Goal: Find specific page/section: Find specific page/section

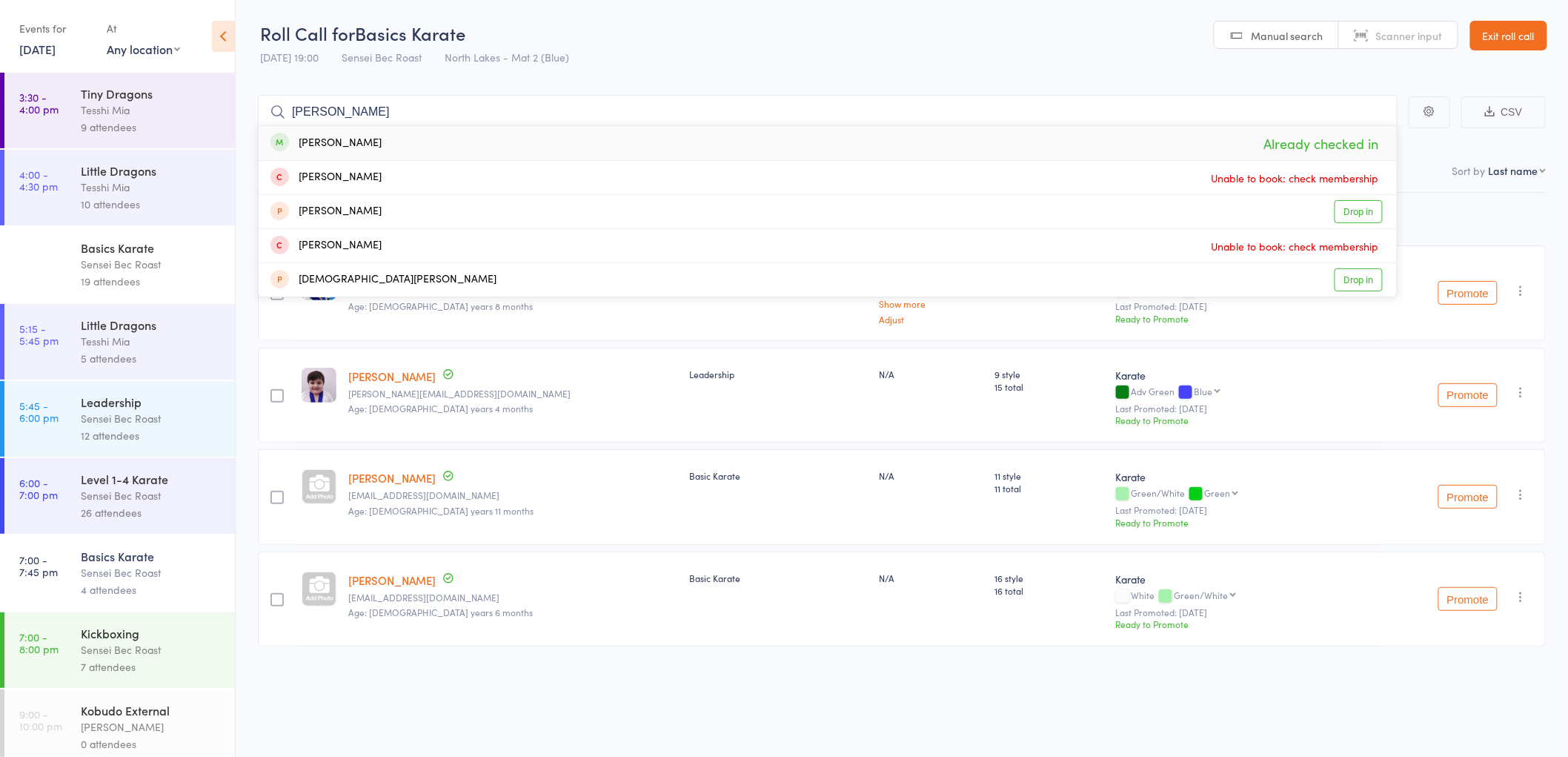
type input "[PERSON_NAME]"
click at [322, 144] on div "[PERSON_NAME]" at bounding box center [326, 144] width 111 height 17
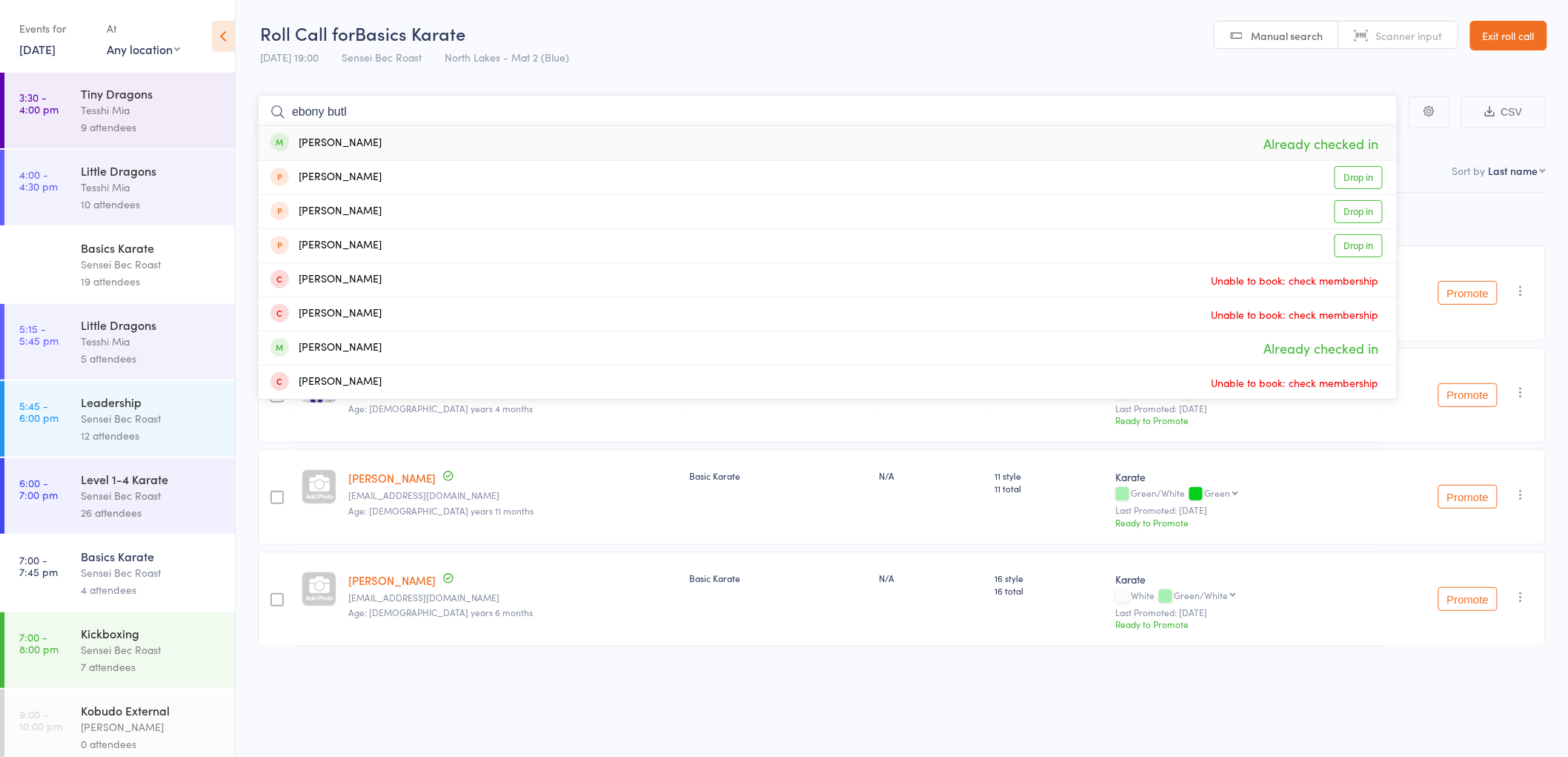
type input "ebony butl"
click at [329, 137] on div "[PERSON_NAME]" at bounding box center [326, 144] width 111 height 17
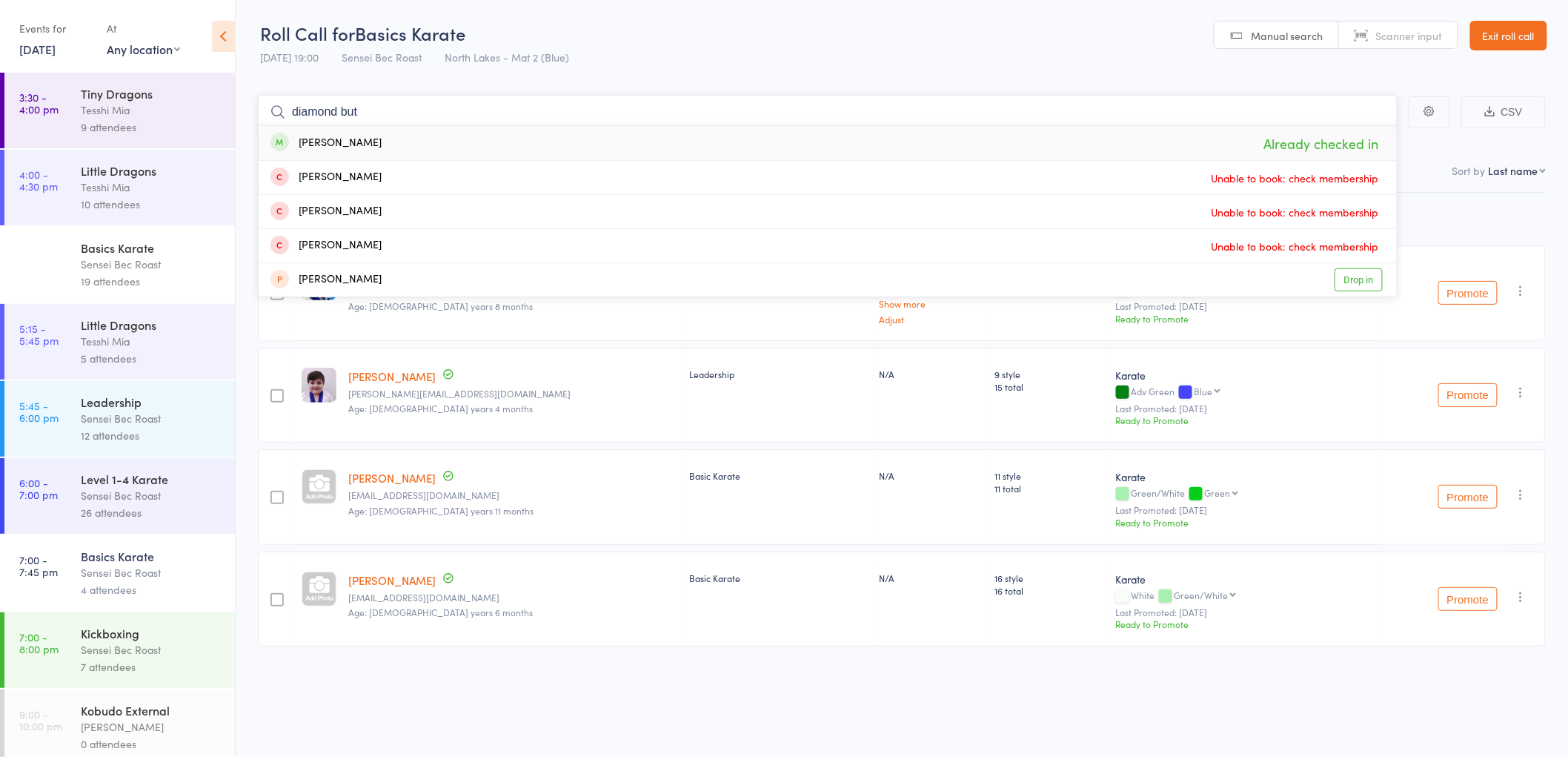
type input "diamond but"
click at [357, 137] on div "[PERSON_NAME]" at bounding box center [326, 144] width 111 height 17
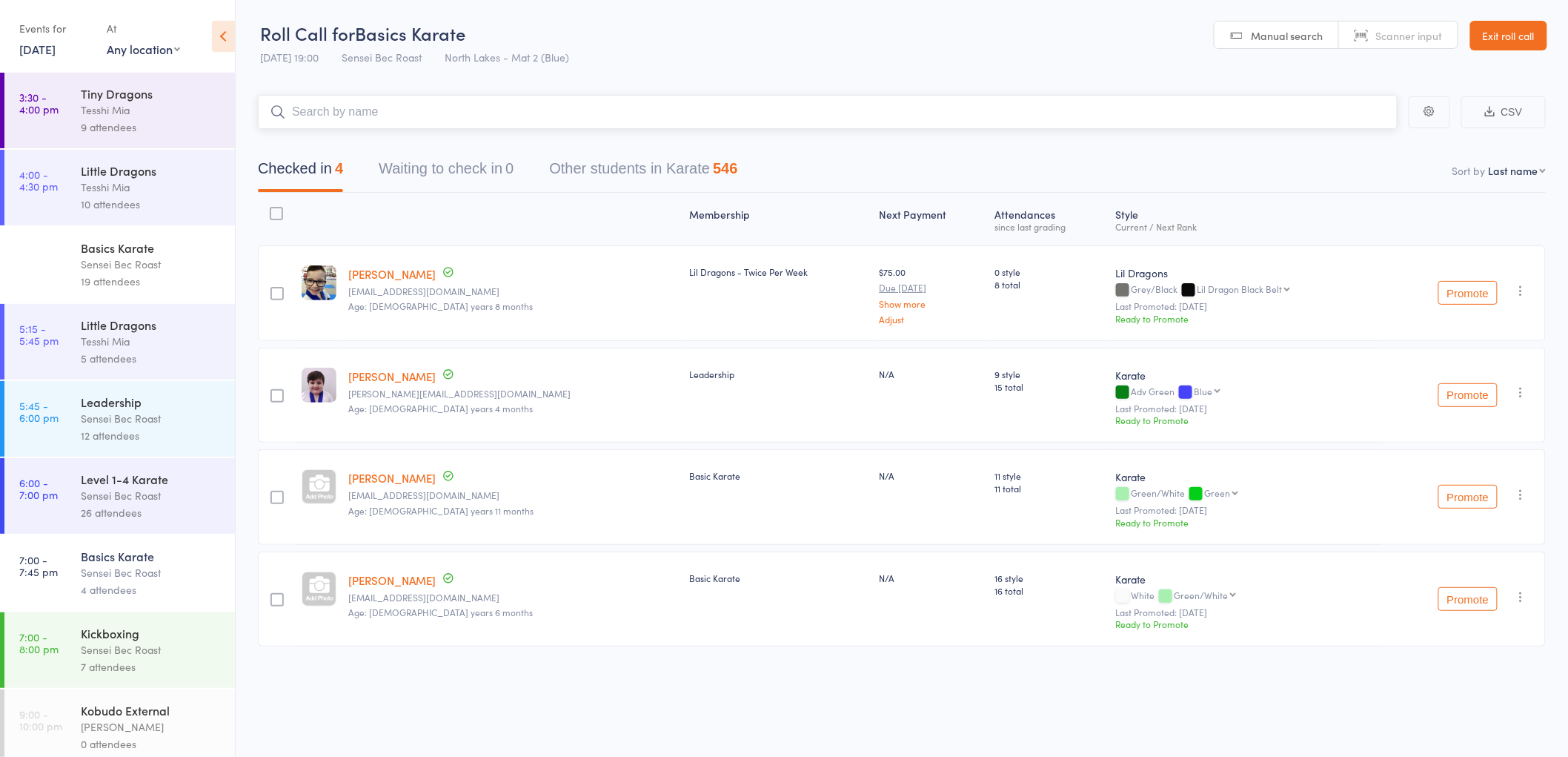
click at [341, 103] on input "search" at bounding box center [828, 112] width 1140 height 34
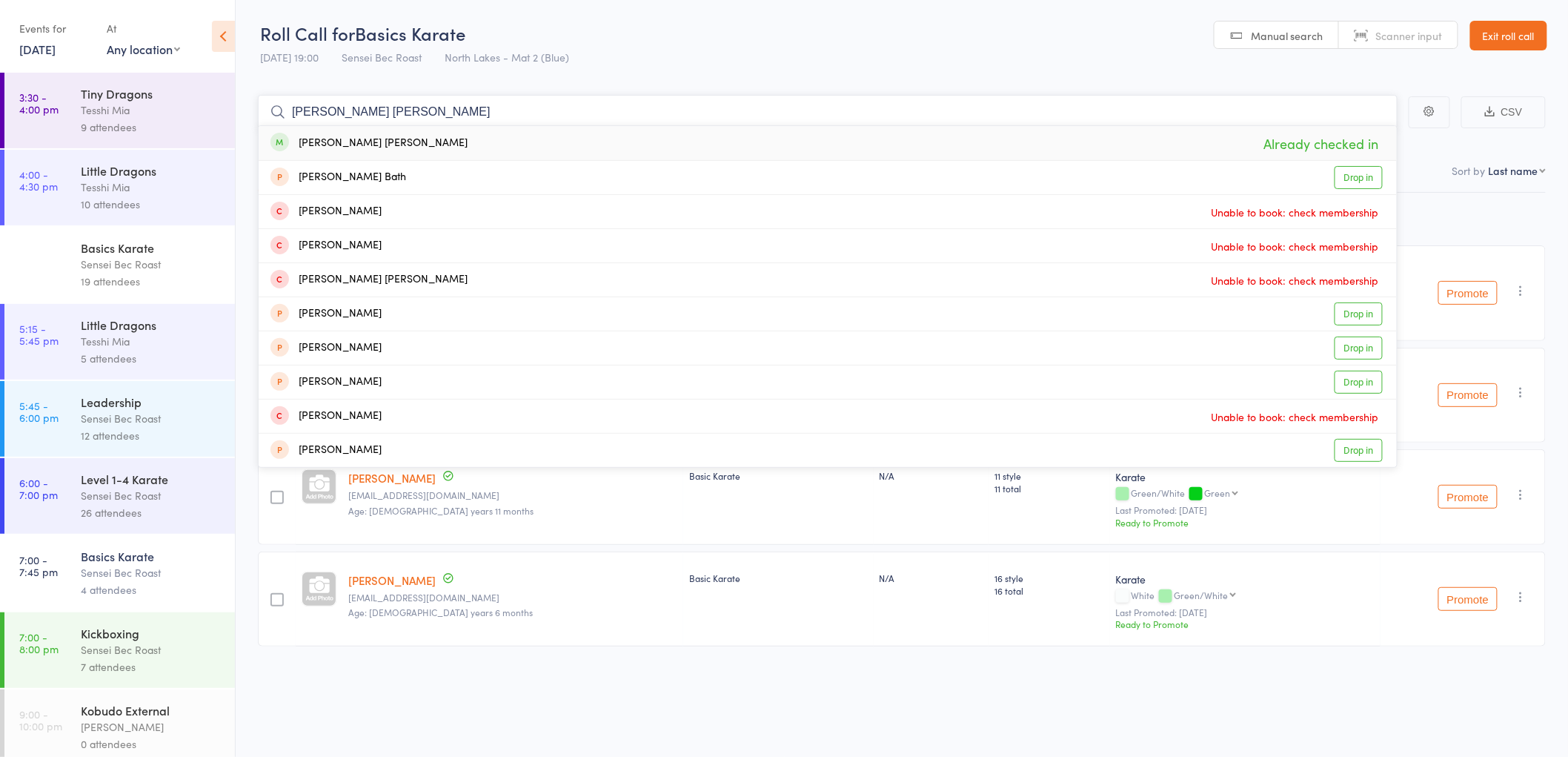
type input "[PERSON_NAME] [PERSON_NAME]"
click at [328, 139] on div "[PERSON_NAME] [PERSON_NAME]" at bounding box center [369, 144] width 197 height 17
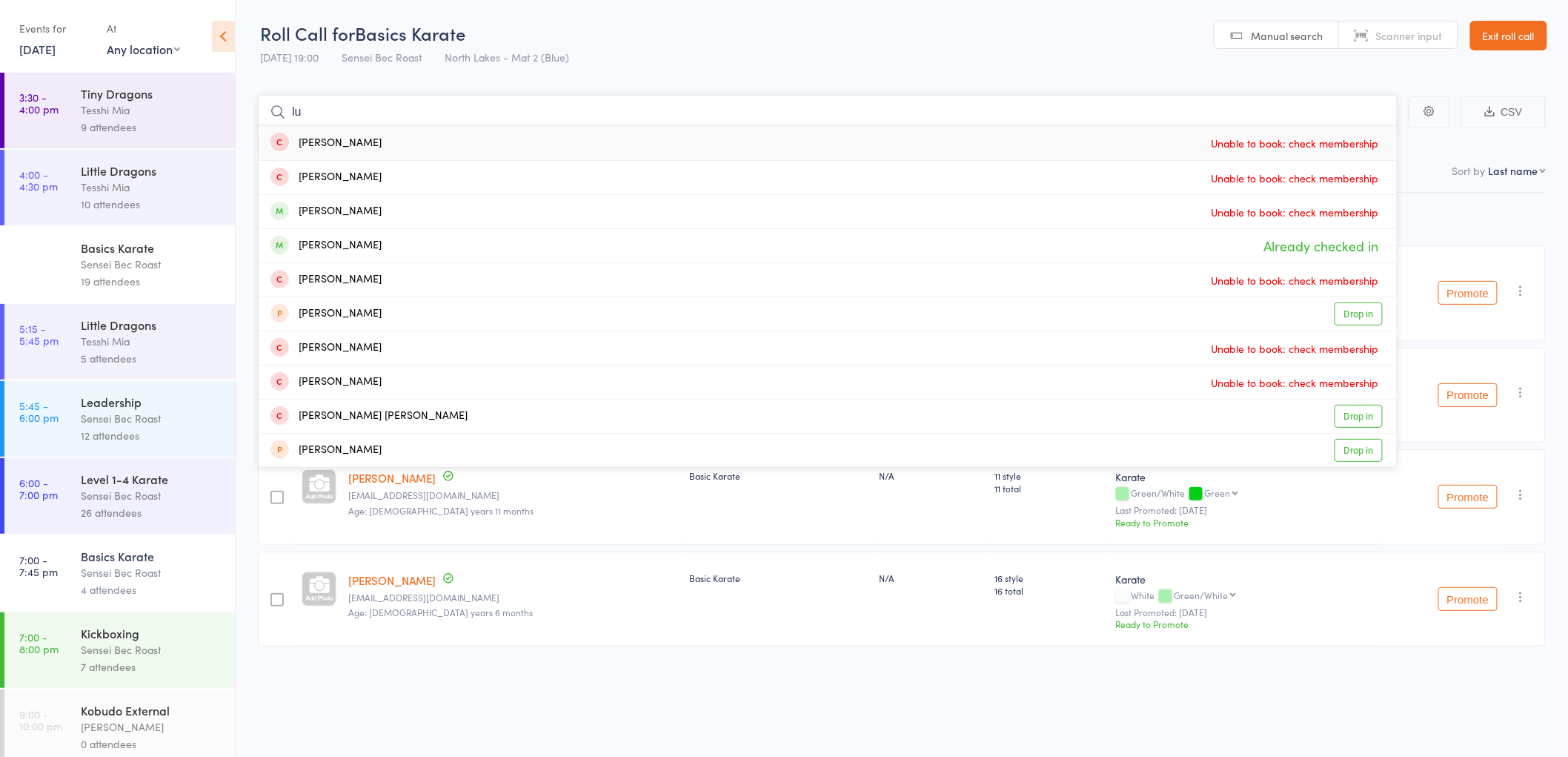
type input "l"
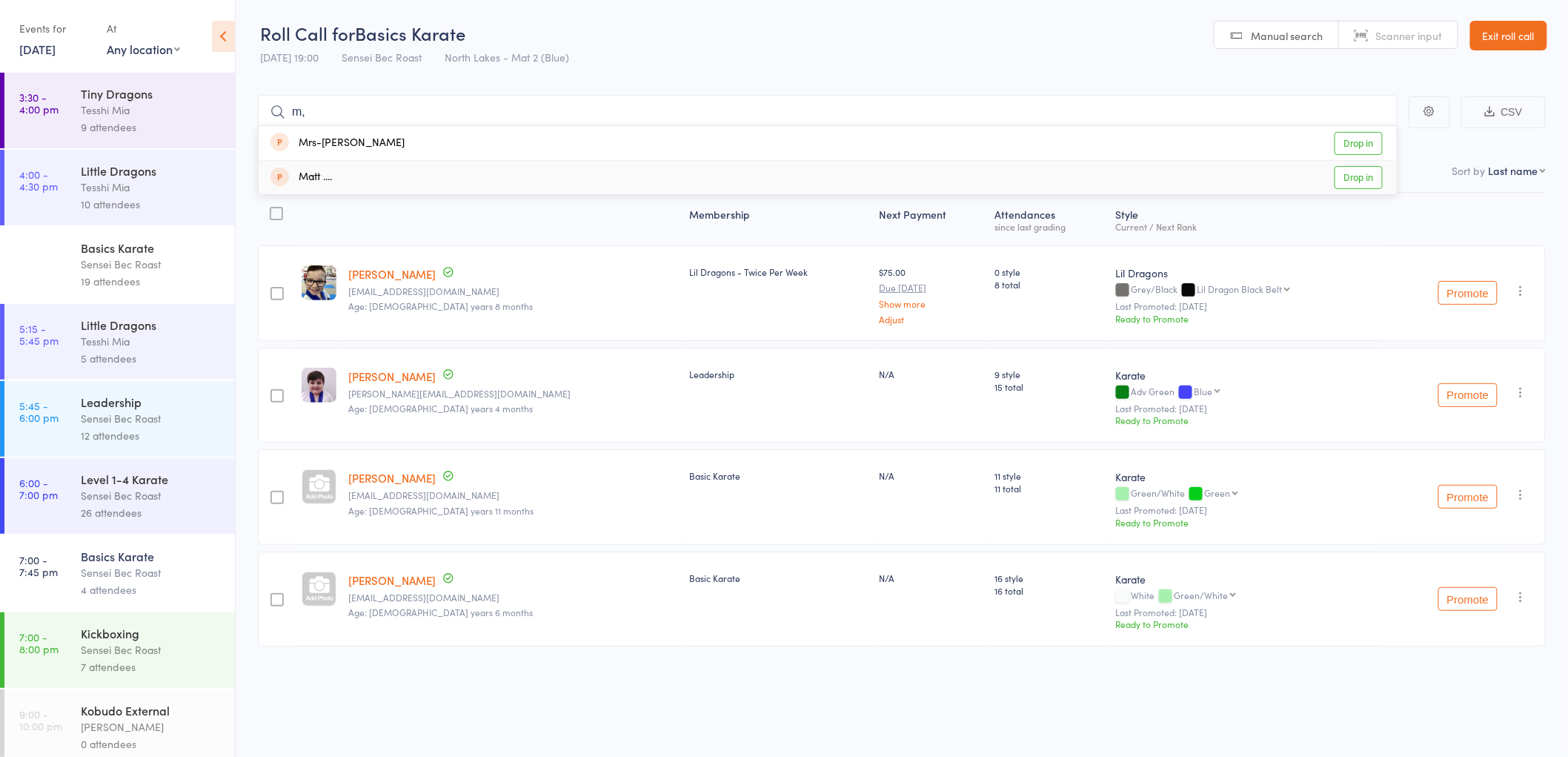
click at [692, 230] on div "Membership" at bounding box center [778, 219] width 190 height 40
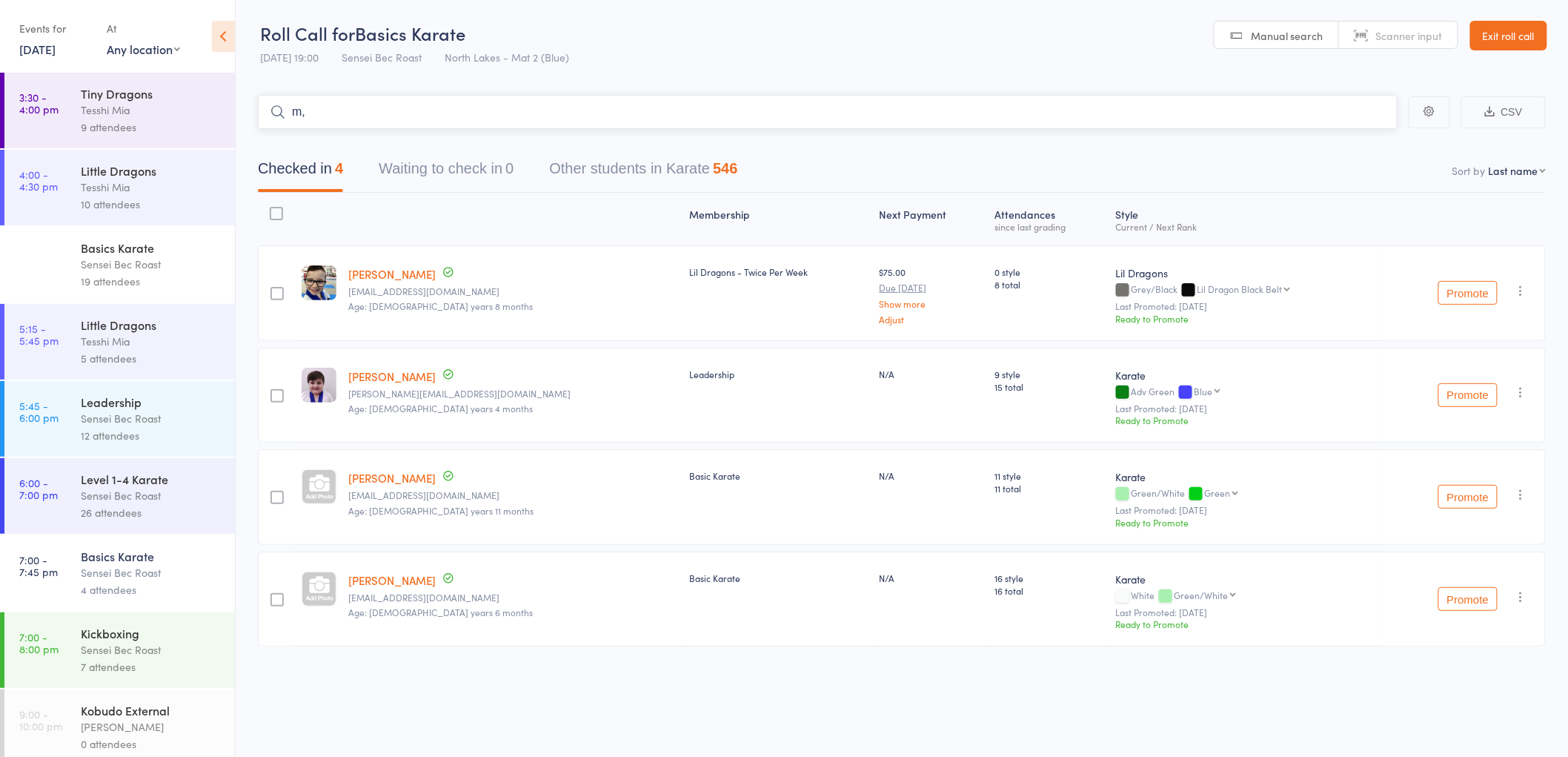
click at [345, 107] on input "m," at bounding box center [828, 112] width 1140 height 34
type input "m"
click at [1510, 32] on link "Exit roll call" at bounding box center [1508, 36] width 77 height 30
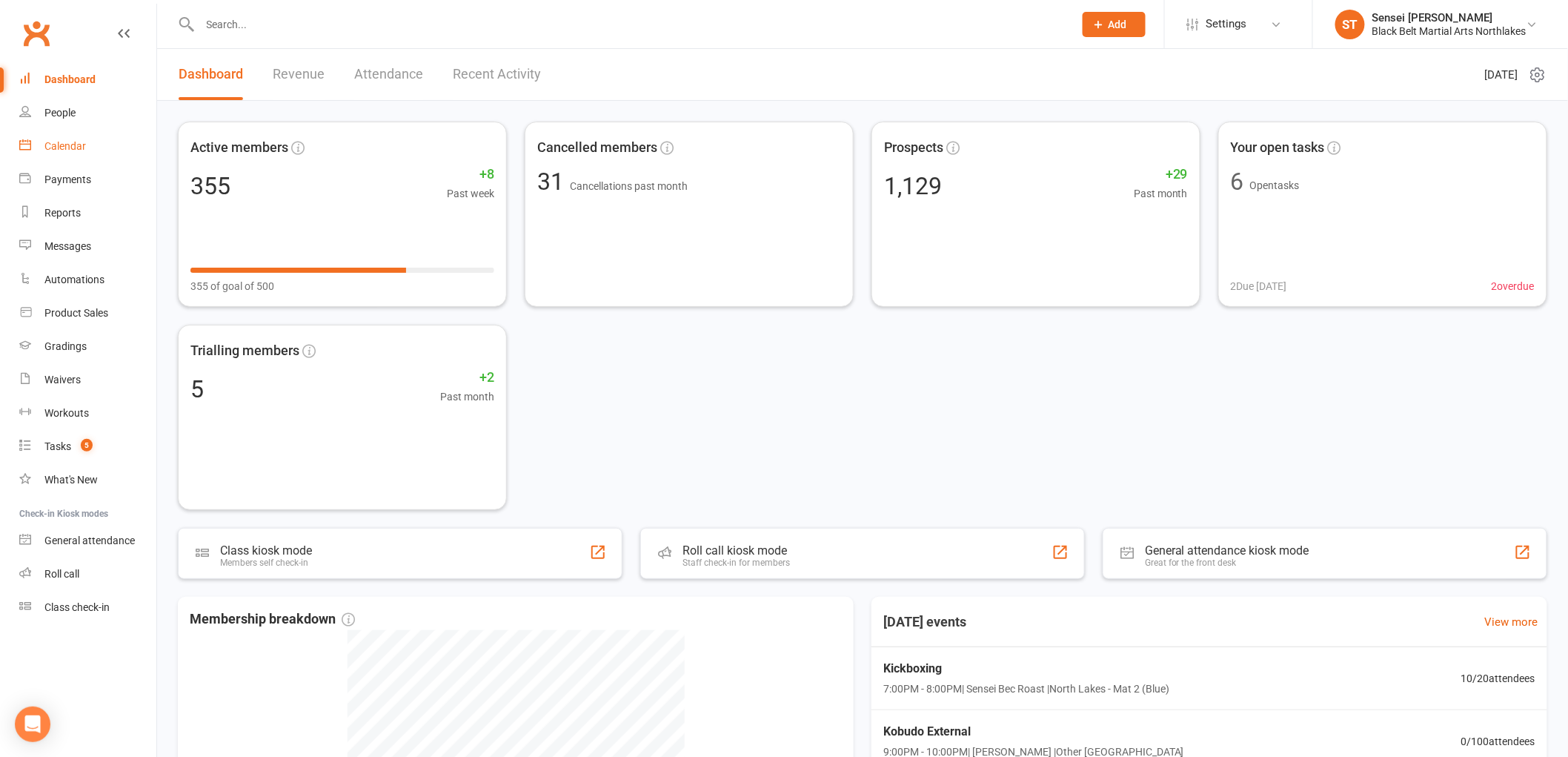
click at [71, 149] on div "Calendar" at bounding box center [64, 145] width 41 height 12
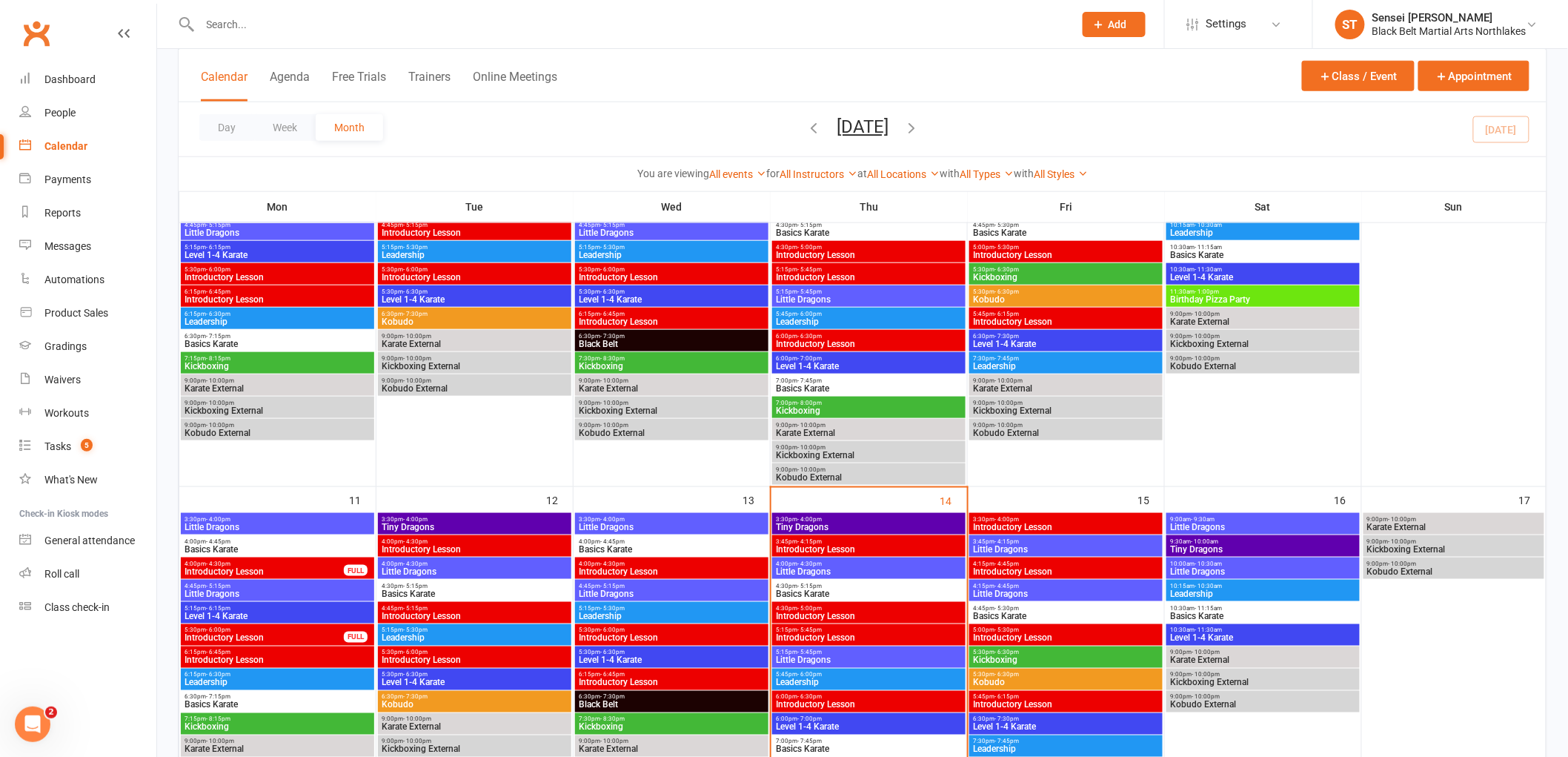
scroll to position [658, 0]
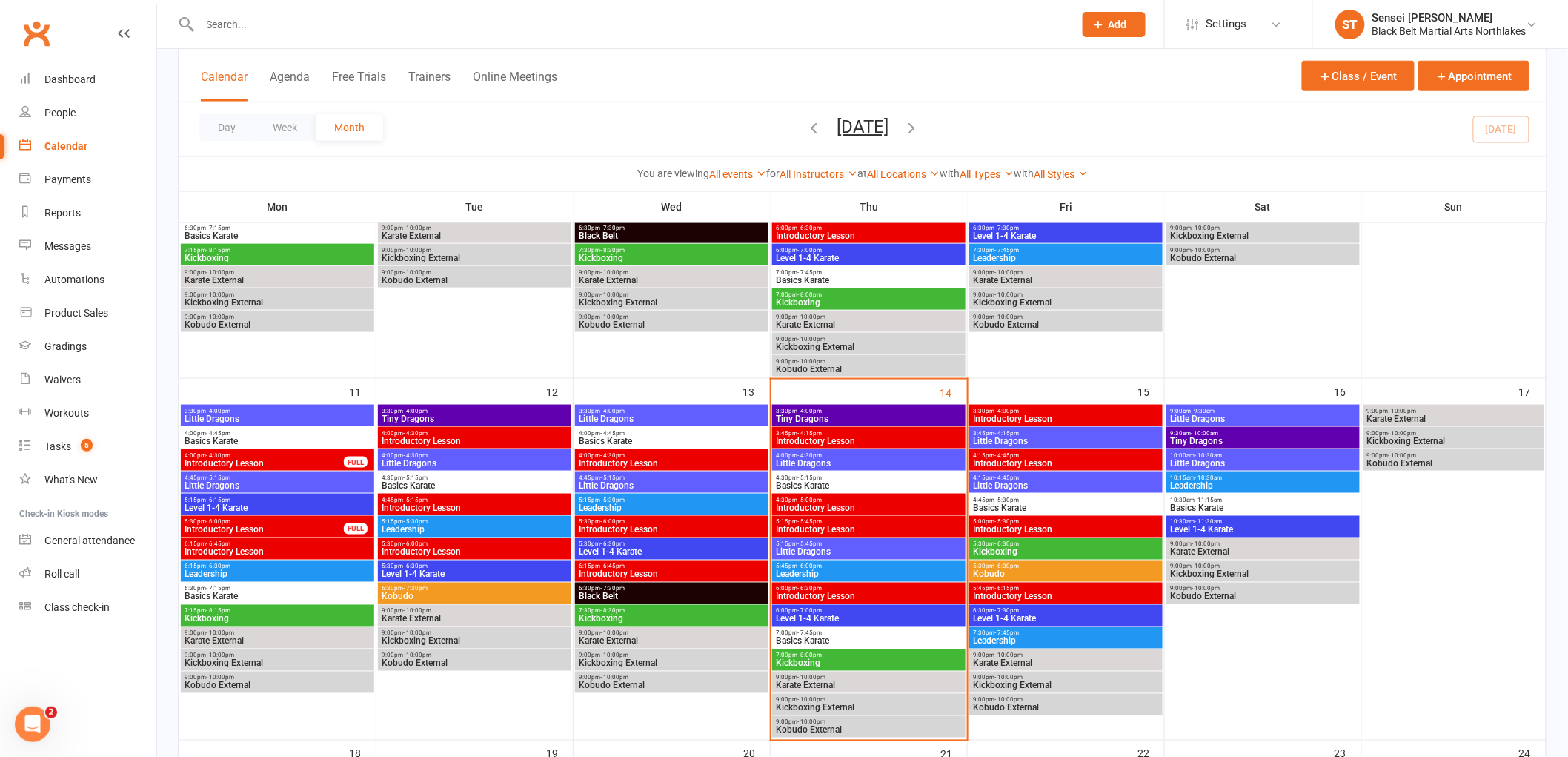
click at [862, 638] on span "Basics Karate" at bounding box center [869, 640] width 187 height 9
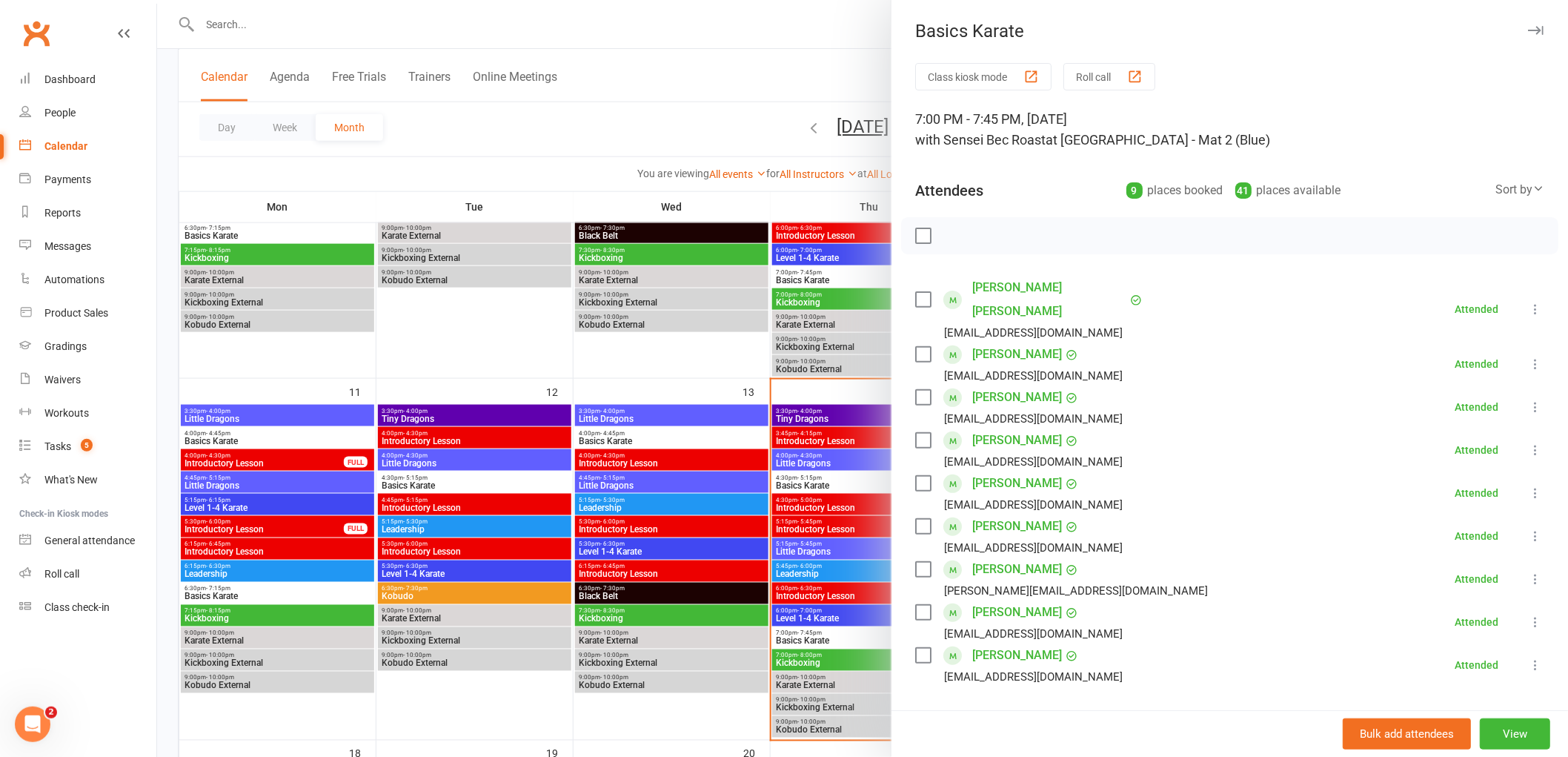
scroll to position [82, 0]
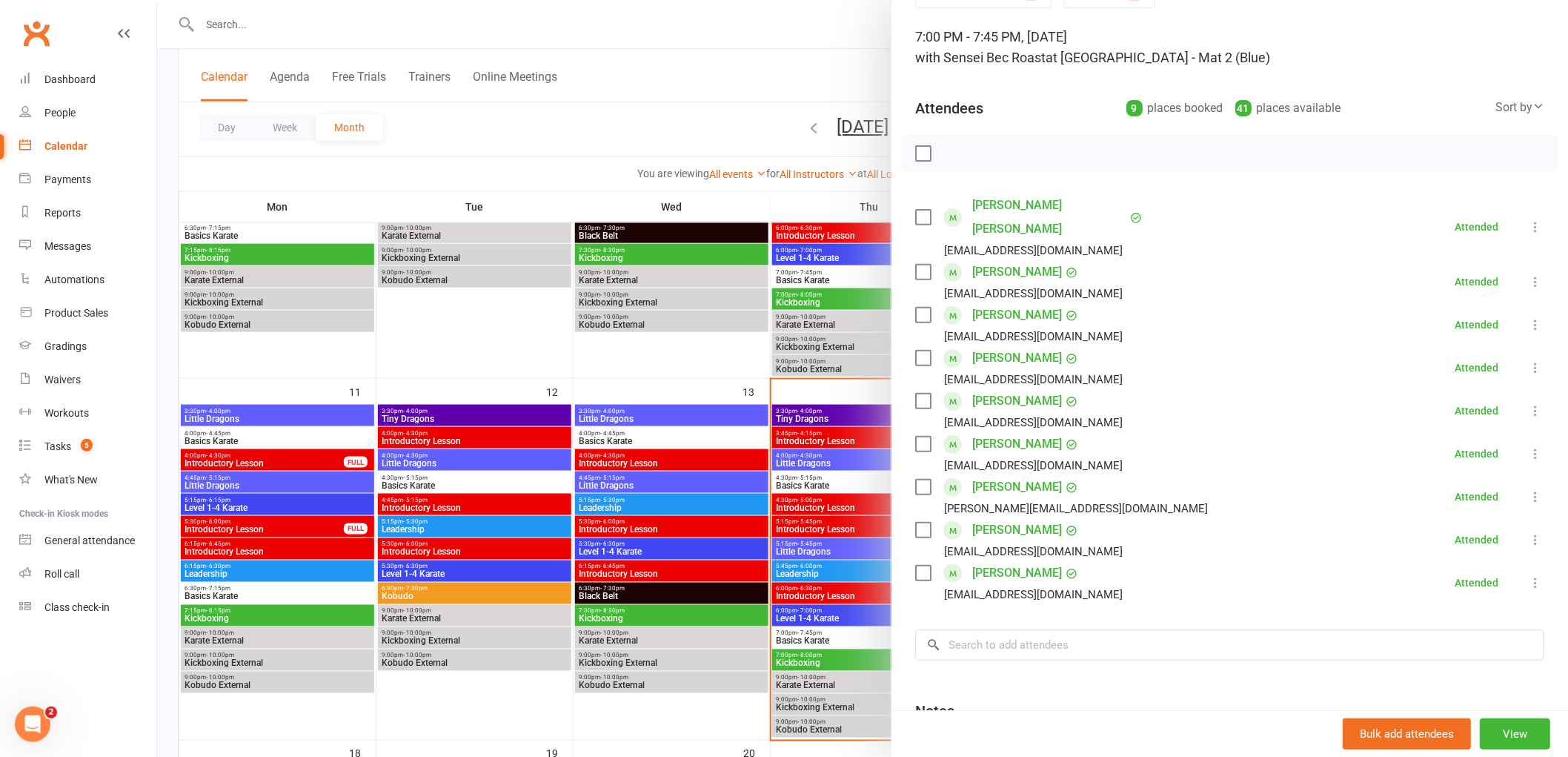
click at [808, 48] on div at bounding box center [862, 378] width 1411 height 757
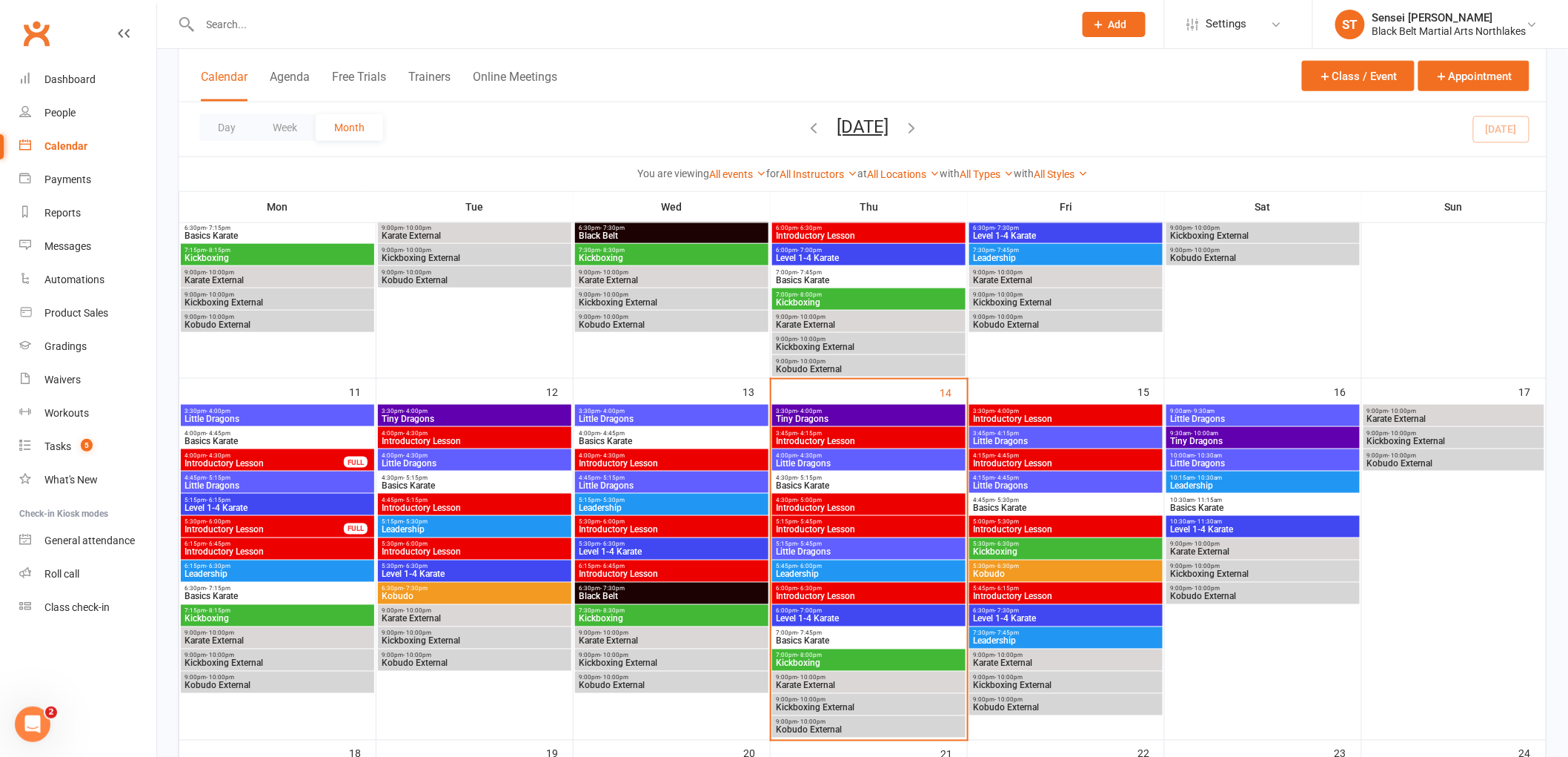
click at [816, 665] on span "Kickboxing" at bounding box center [869, 663] width 187 height 9
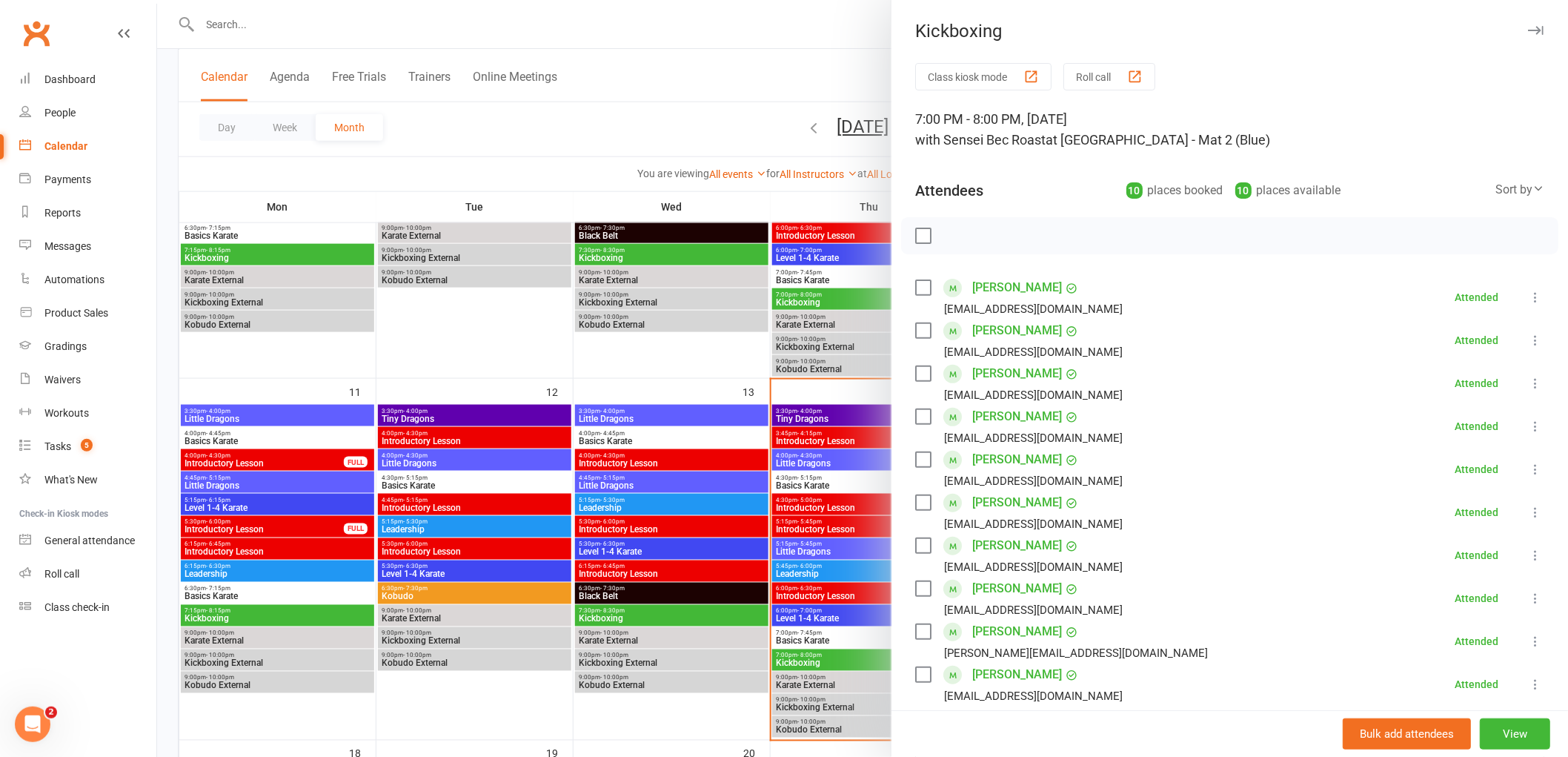
drag, startPoint x: 729, startPoint y: 480, endPoint x: 754, endPoint y: 583, distance: 106.0
click at [745, 535] on div at bounding box center [862, 378] width 1411 height 757
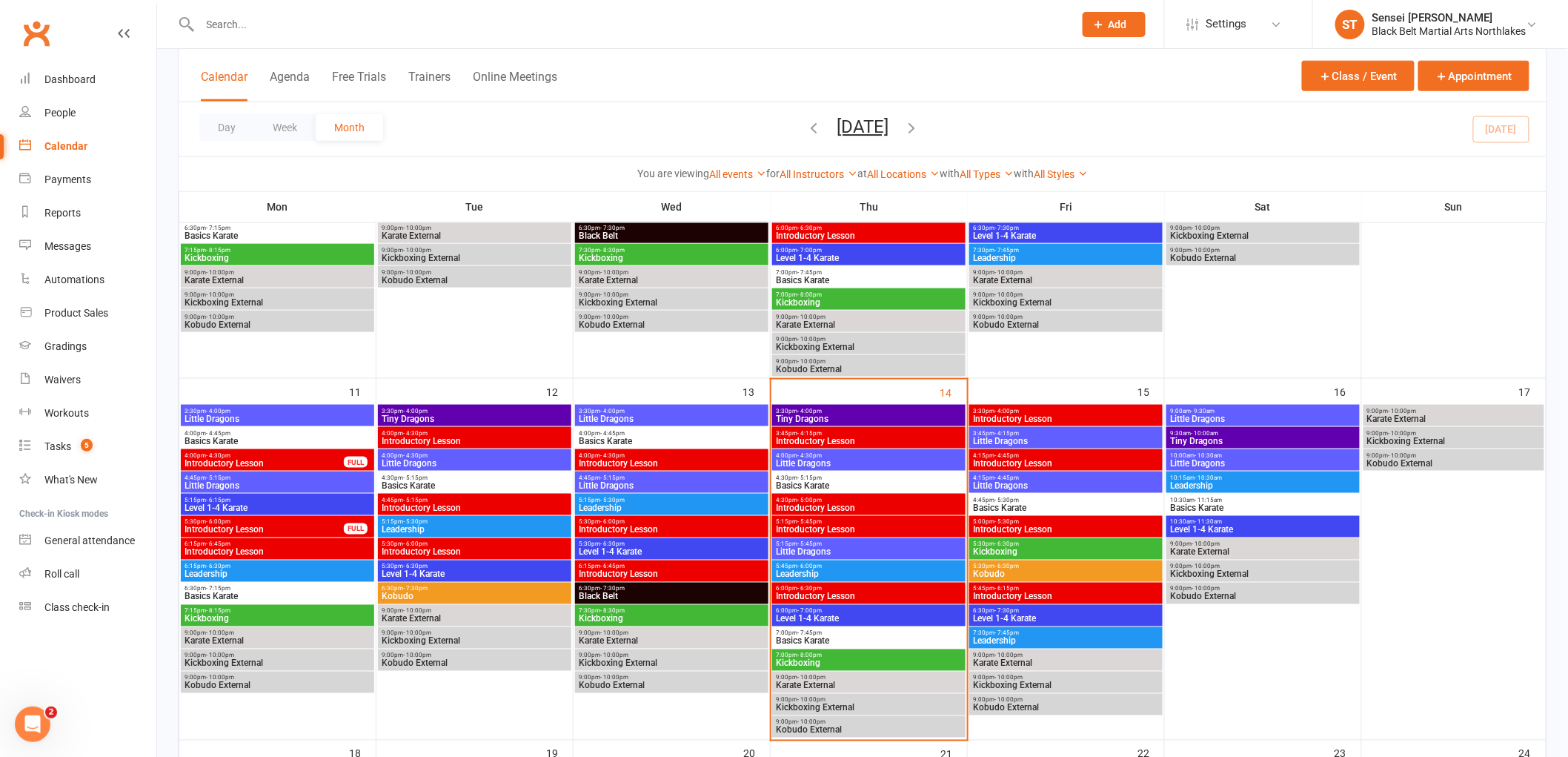
drag, startPoint x: 778, startPoint y: 657, endPoint x: 781, endPoint y: 671, distance: 14.3
